Goal: Information Seeking & Learning: Learn about a topic

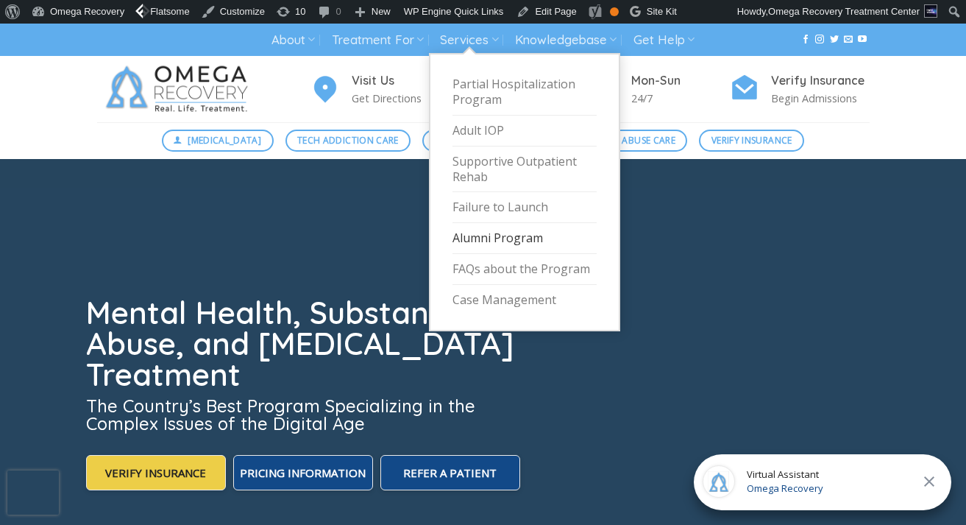
click at [490, 231] on link "Alumni Program" at bounding box center [524, 238] width 144 height 31
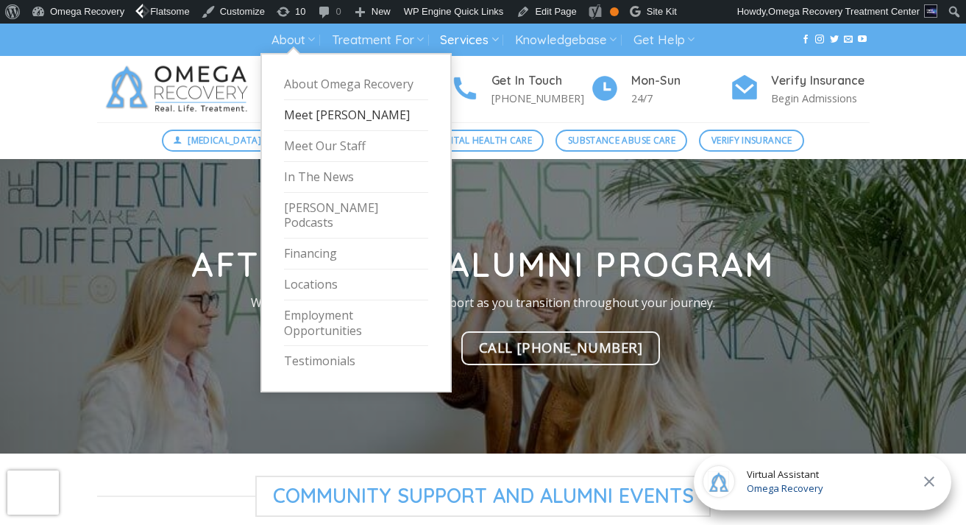
click at [373, 119] on link "Meet [PERSON_NAME]" at bounding box center [356, 115] width 144 height 31
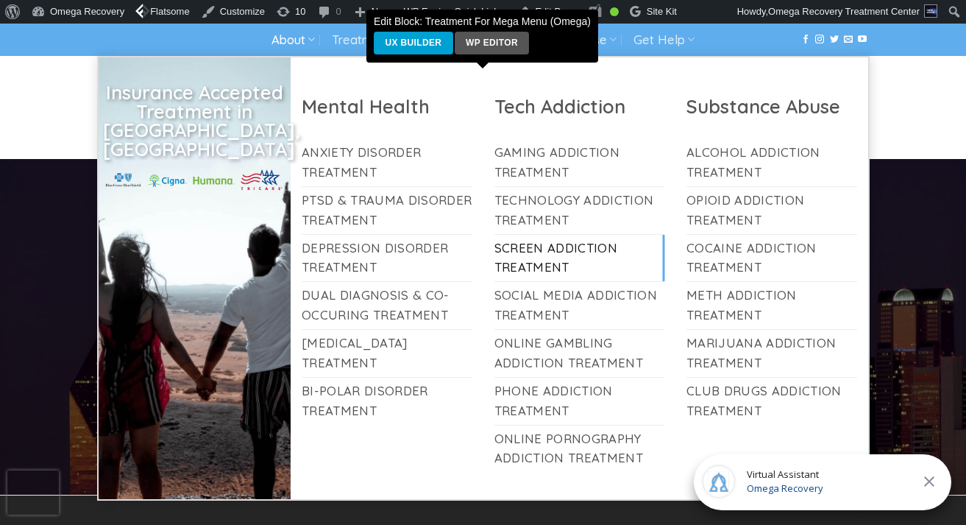
click at [546, 262] on link "Screen Addiction Treatment" at bounding box center [579, 258] width 171 height 47
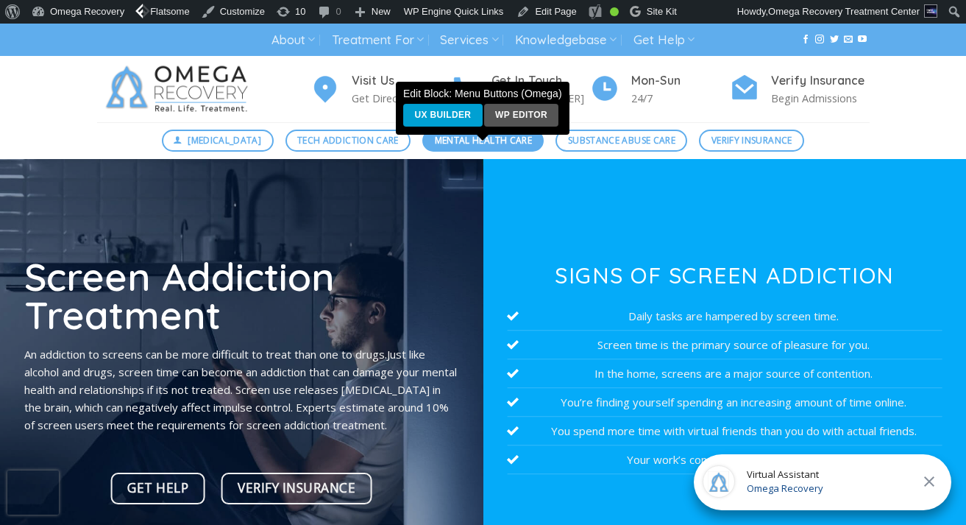
click at [457, 145] on span "Mental Health Care" at bounding box center [483, 140] width 97 height 14
